Goal: Task Accomplishment & Management: Use online tool/utility

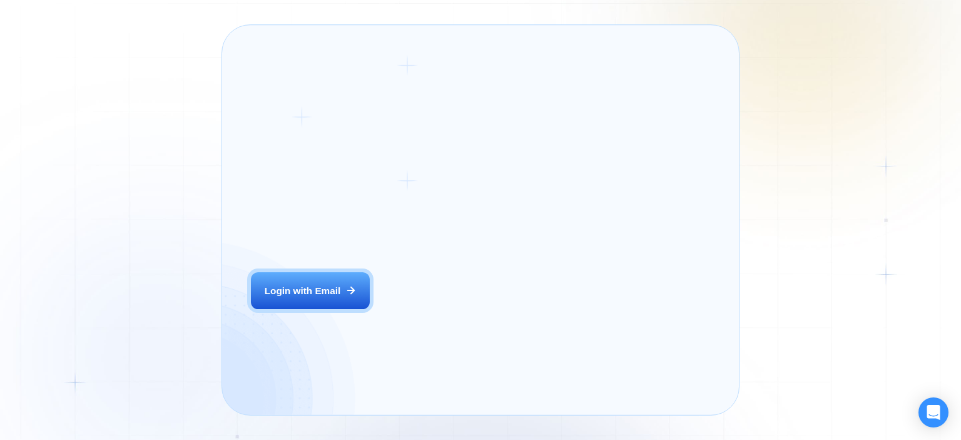
click at [393, 312] on div "Login ‍ Welcome to GigRadar. AI Business Manager for Agencies Login with Email" at bounding box center [347, 220] width 220 height 360
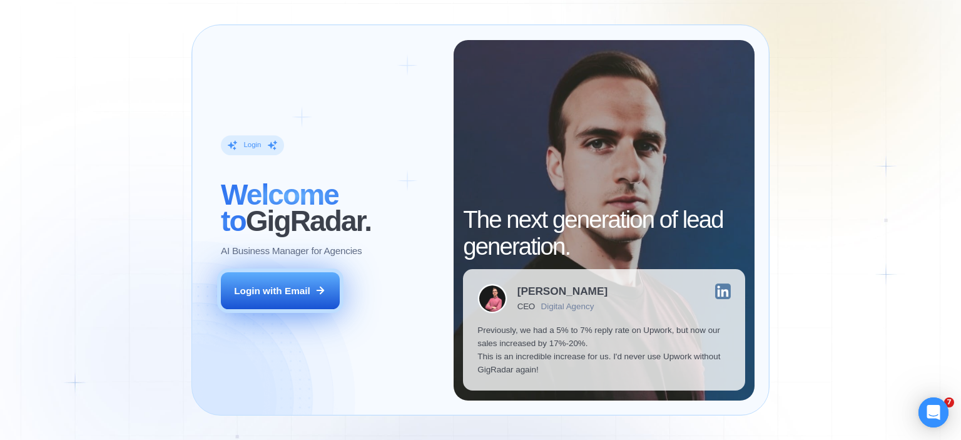
click at [295, 293] on div "Login with Email" at bounding box center [272, 290] width 76 height 13
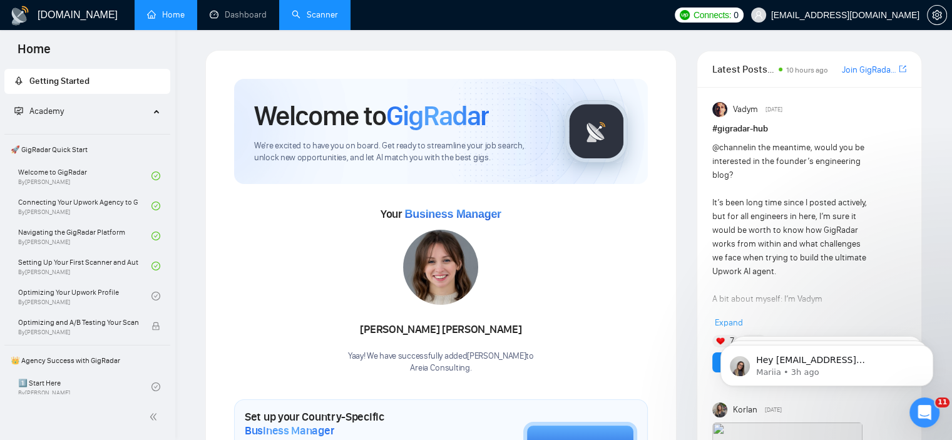
click at [329, 10] on link "Scanner" at bounding box center [315, 14] width 46 height 11
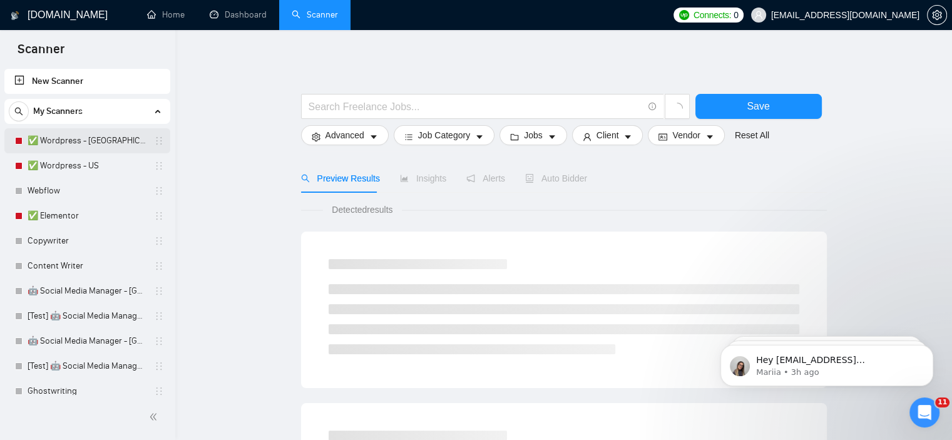
click at [40, 141] on link "✅ Wordpress - [GEOGRAPHIC_DATA]" at bounding box center [87, 140] width 119 height 25
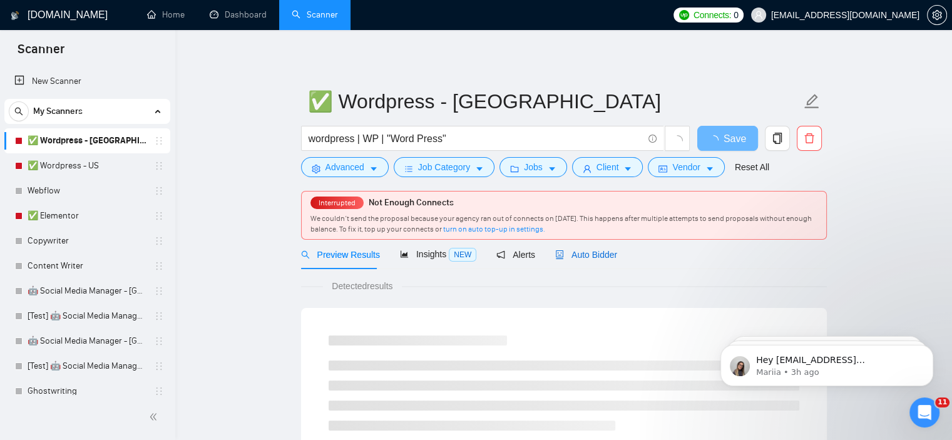
click at [599, 250] on span "Auto Bidder" at bounding box center [586, 255] width 62 height 10
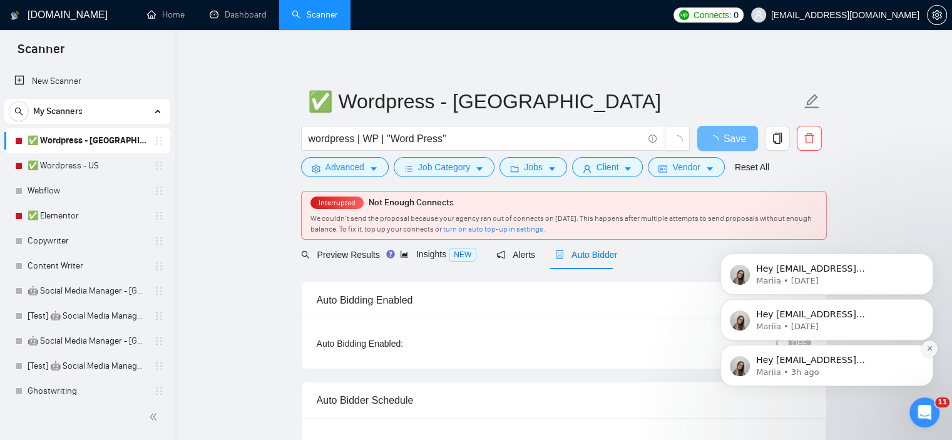
click at [927, 349] on icon "Dismiss notification" at bounding box center [929, 348] width 7 height 7
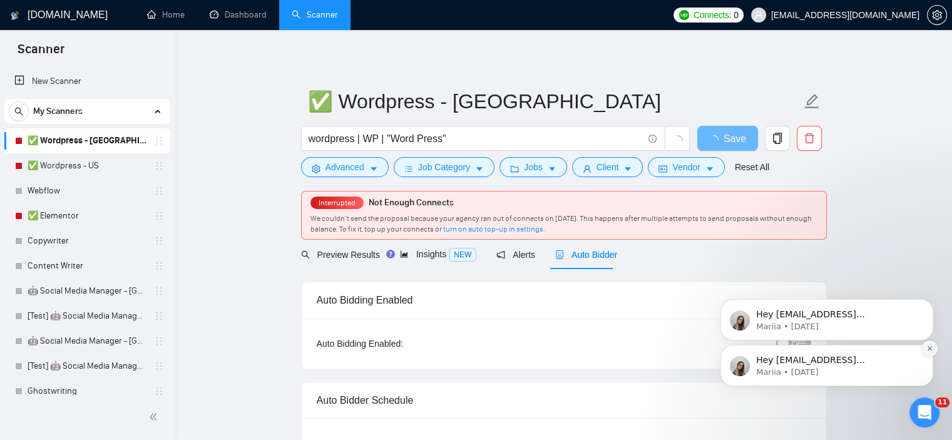
click at [928, 340] on button "Dismiss notification" at bounding box center [929, 348] width 16 height 16
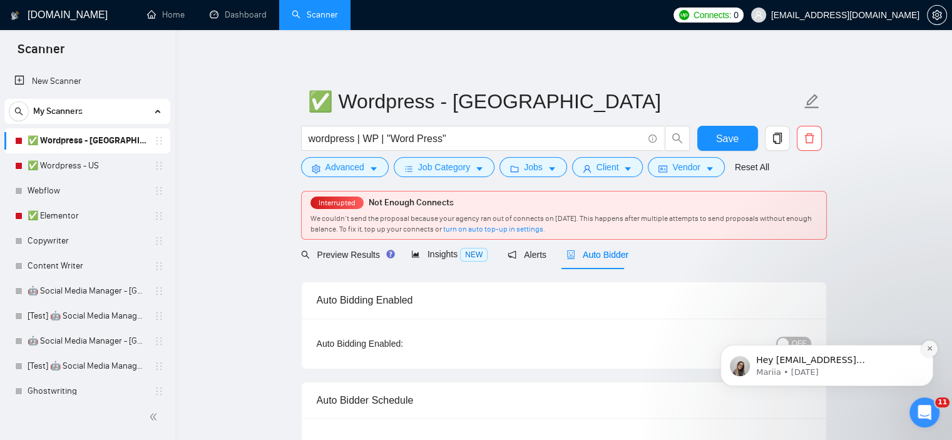
click at [928, 347] on icon "Dismiss notification" at bounding box center [929, 348] width 7 height 7
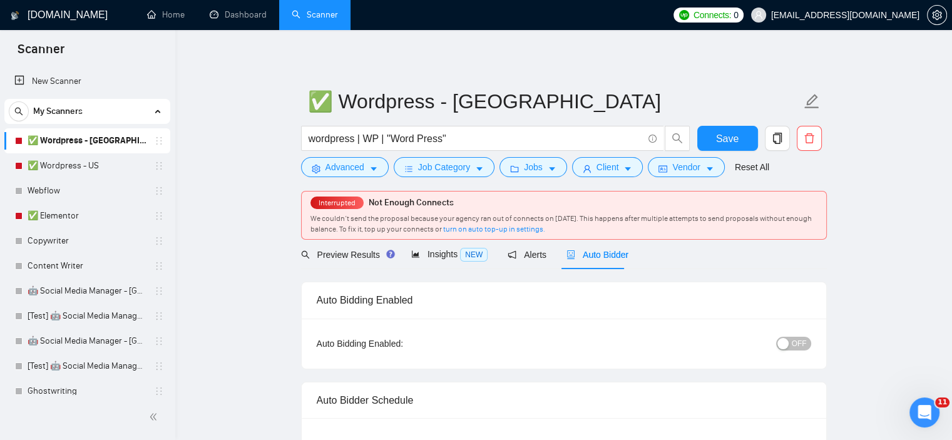
click at [792, 348] on button "OFF" at bounding box center [793, 344] width 35 height 14
click at [710, 134] on button "Save" at bounding box center [727, 138] width 61 height 25
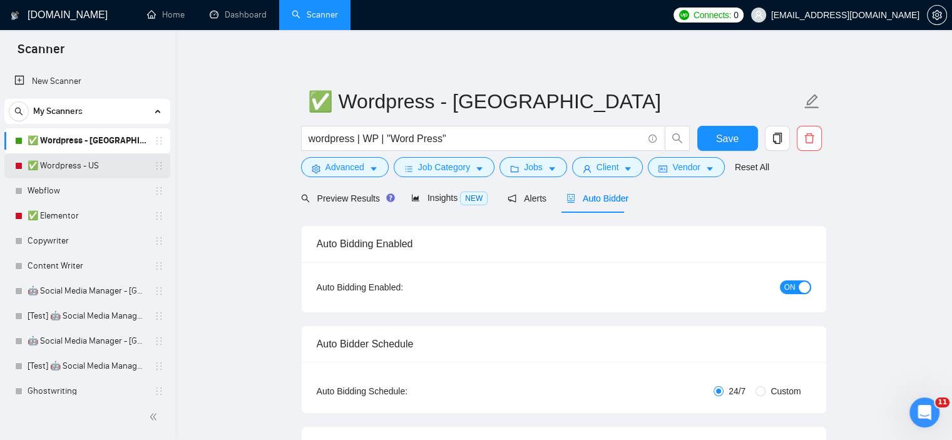
click at [70, 169] on link "✅ Wordpress - US" at bounding box center [87, 165] width 119 height 25
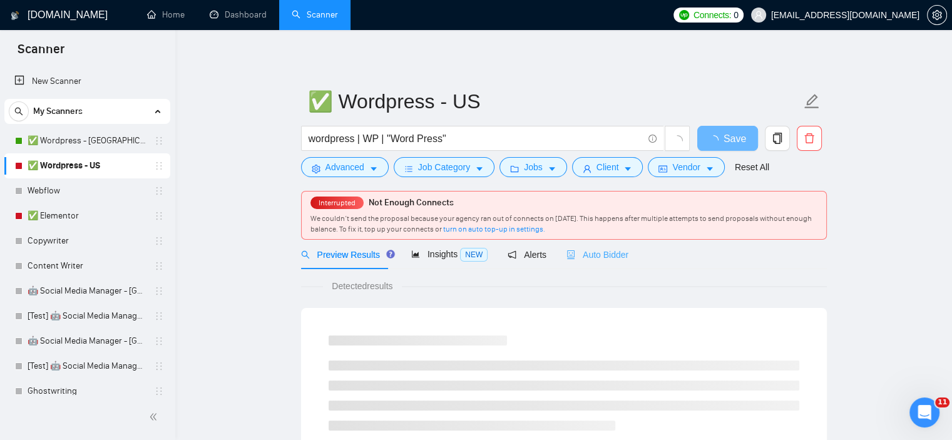
click at [616, 262] on div "Auto Bidder" at bounding box center [597, 254] width 62 height 29
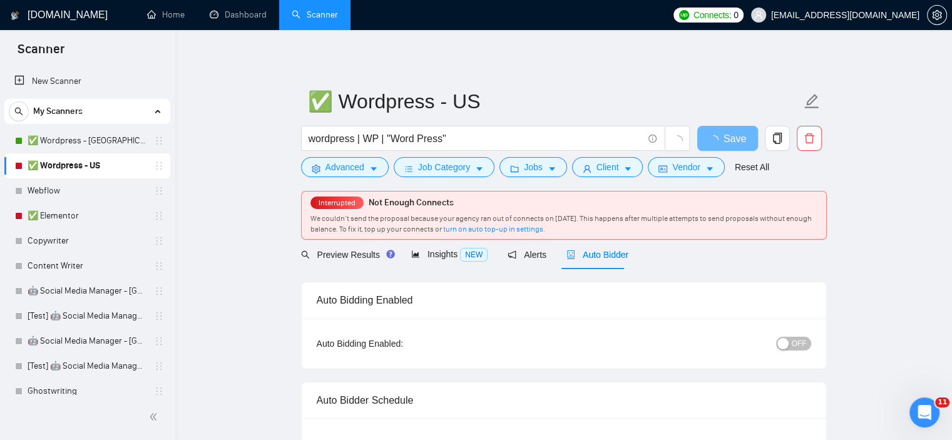
click at [798, 342] on span "OFF" at bounding box center [799, 344] width 15 height 14
click at [718, 135] on span "Save" at bounding box center [727, 139] width 23 height 16
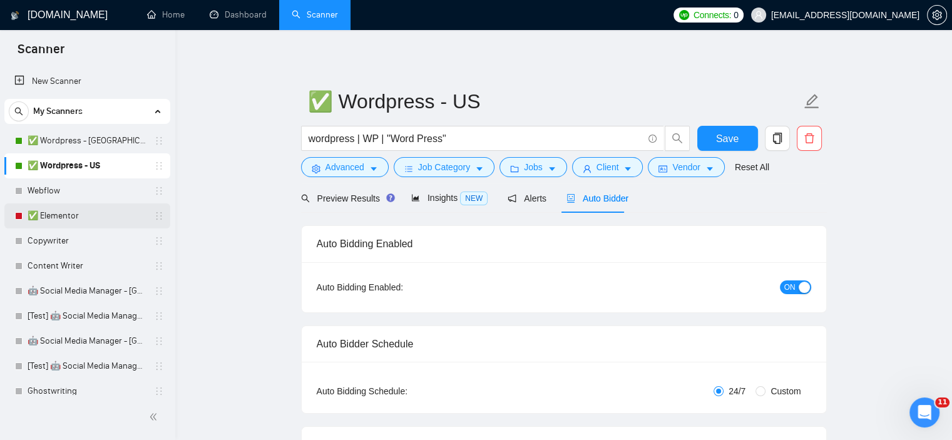
click at [56, 217] on link "✅ Elementor" at bounding box center [87, 215] width 119 height 25
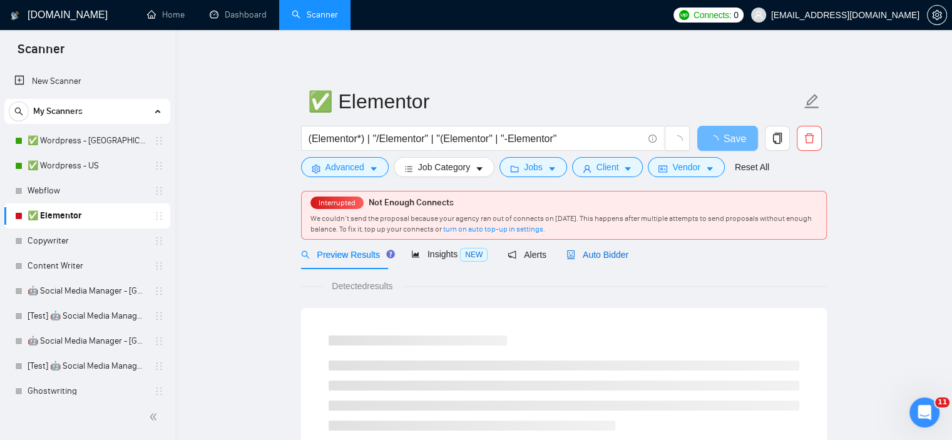
click at [601, 257] on span "Auto Bidder" at bounding box center [597, 255] width 62 height 10
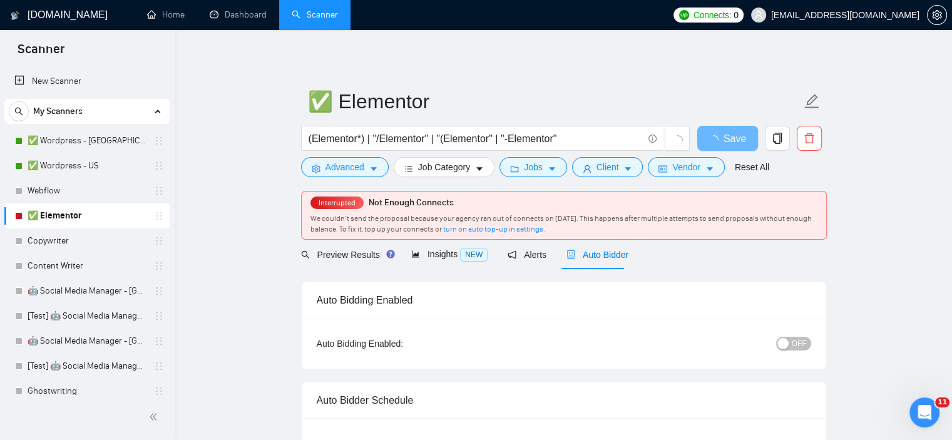
click at [792, 339] on button "OFF" at bounding box center [793, 344] width 35 height 14
click at [730, 136] on span "Save" at bounding box center [727, 139] width 23 height 16
